Goal: Browse casually

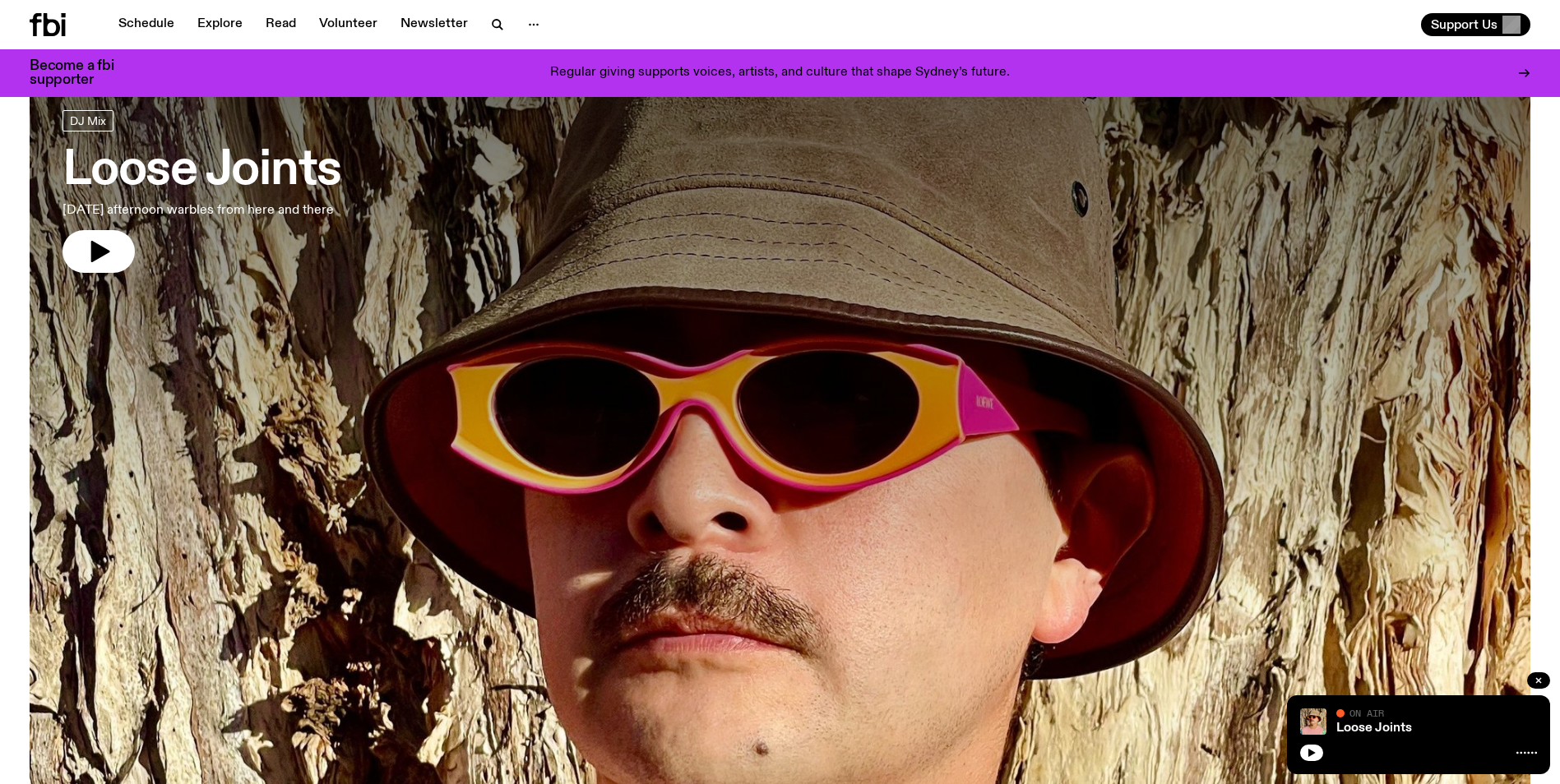
scroll to position [77, 0]
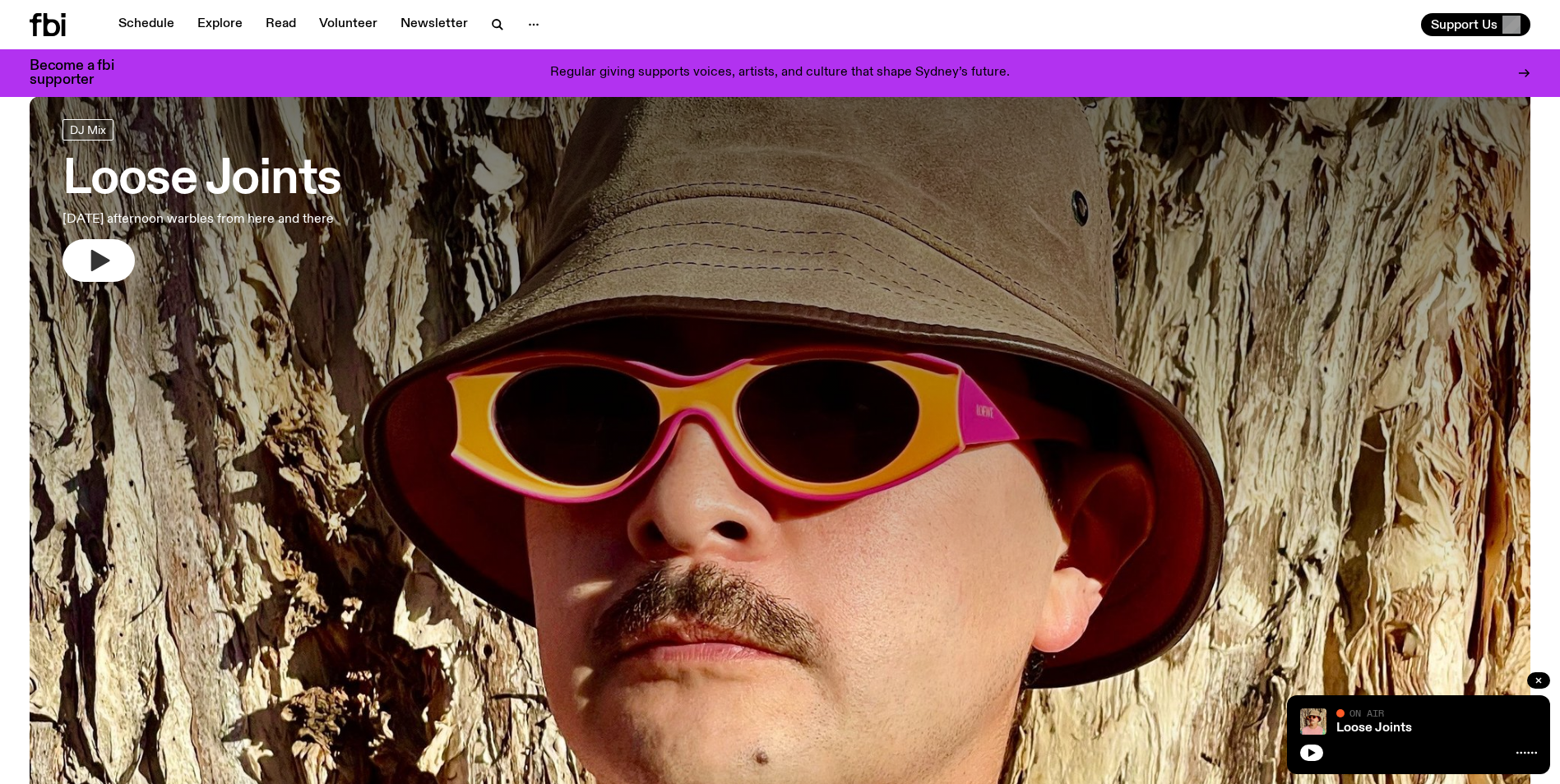
click at [103, 259] on icon "button" at bounding box center [100, 260] width 19 height 21
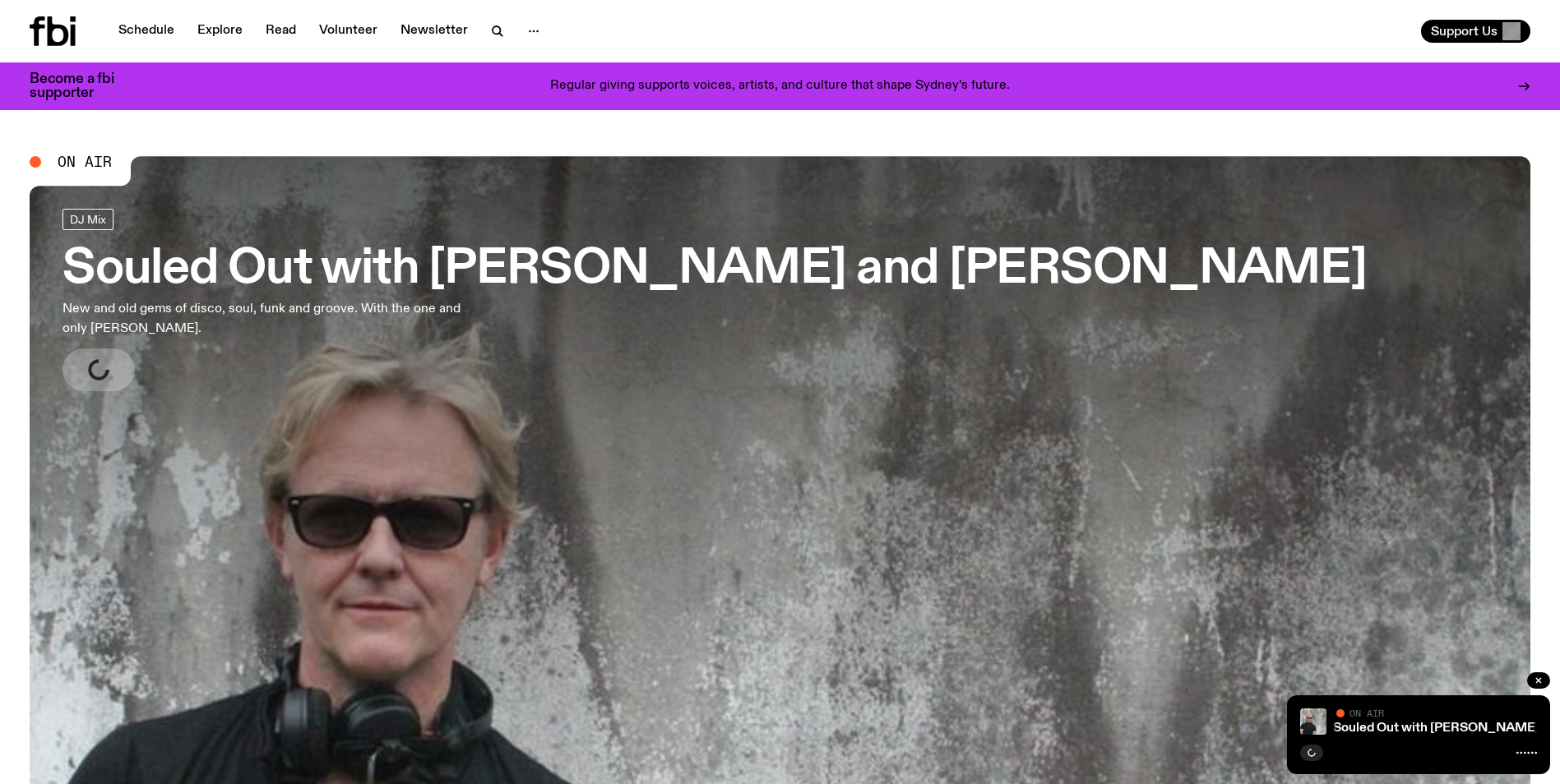
scroll to position [77, 0]
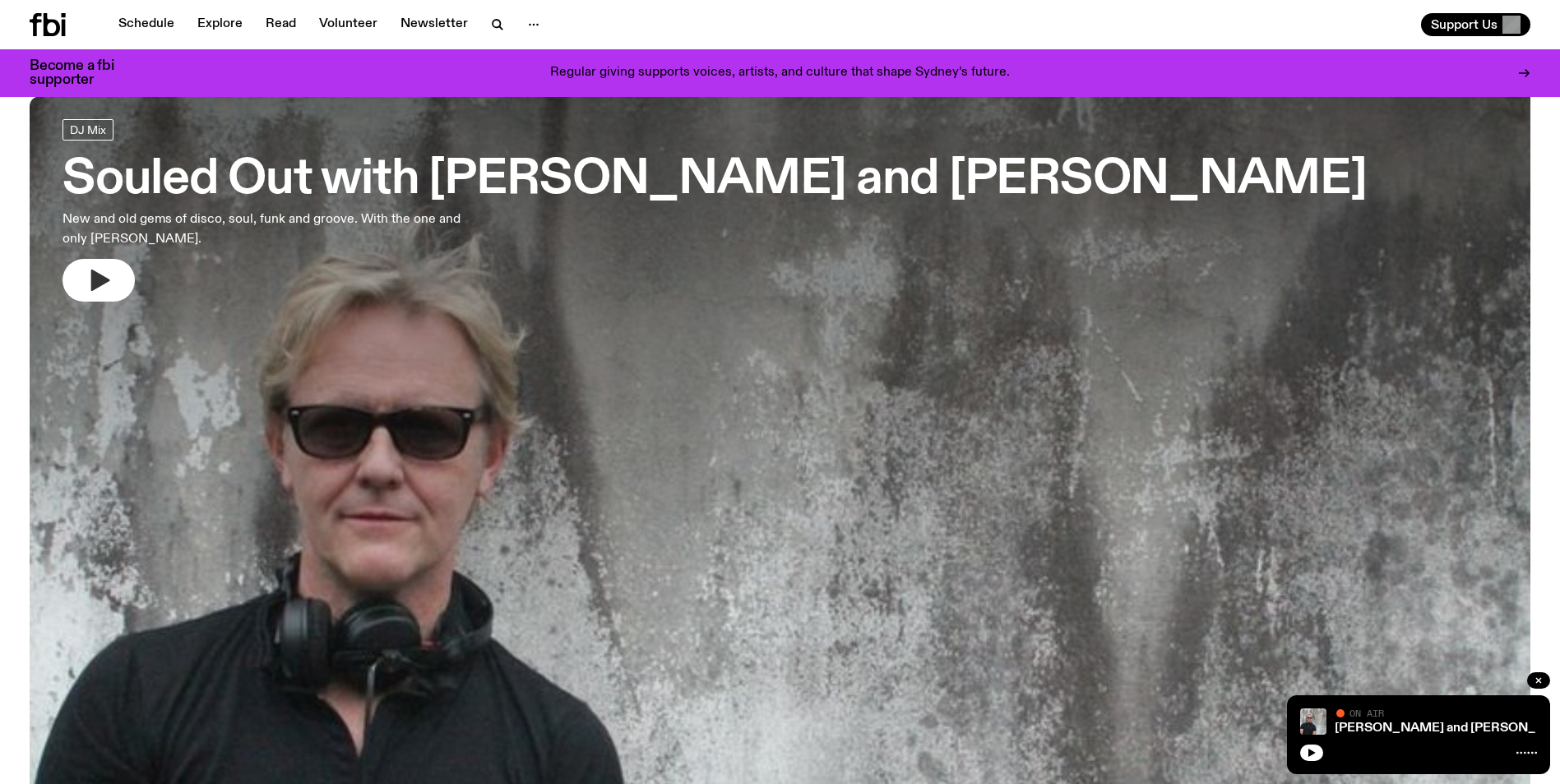
click at [113, 274] on button "button" at bounding box center [98, 280] width 72 height 43
